Goal: Find specific page/section: Find specific page/section

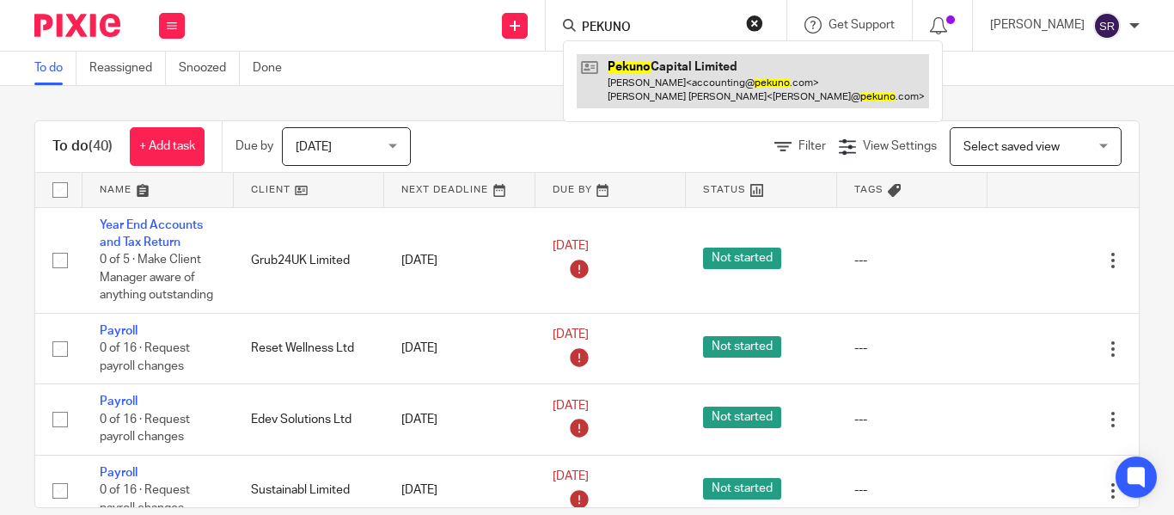
type input "PEKUNO"
click at [624, 64] on link at bounding box center [753, 80] width 352 height 53
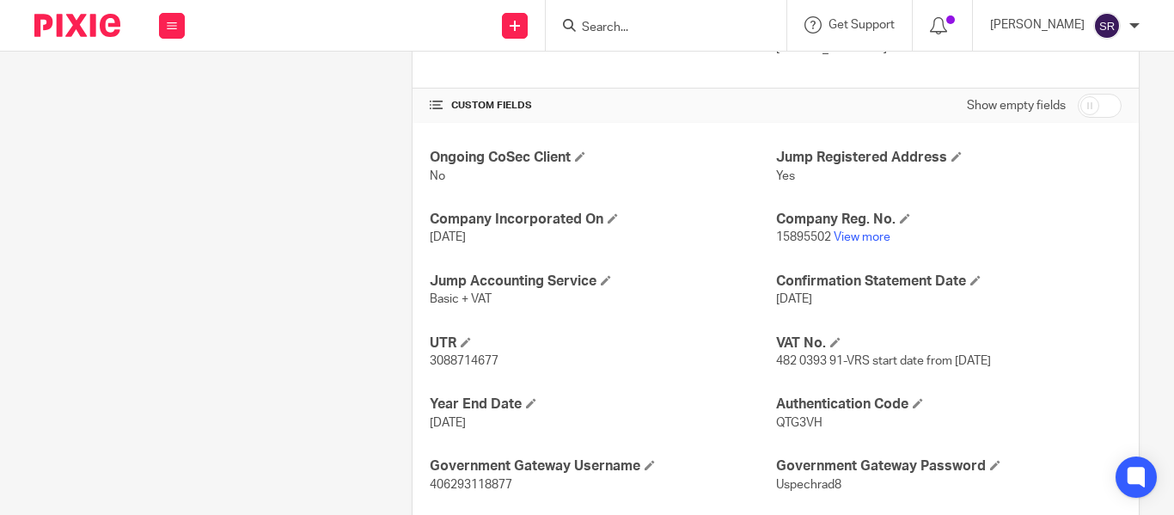
scroll to position [532, 0]
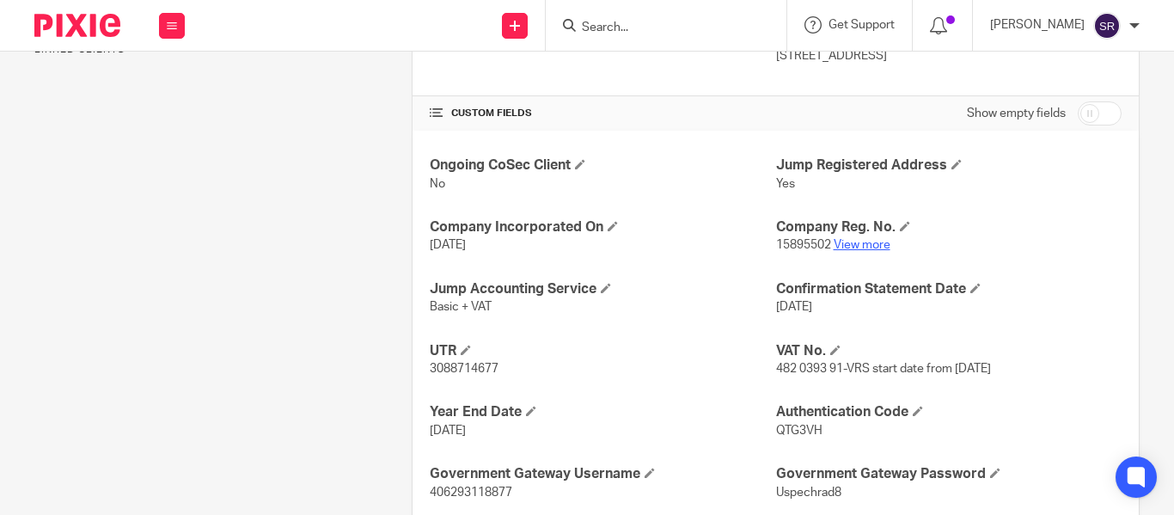
click at [855, 244] on link "View more" at bounding box center [862, 245] width 57 height 12
